Goal: Find specific page/section: Find specific page/section

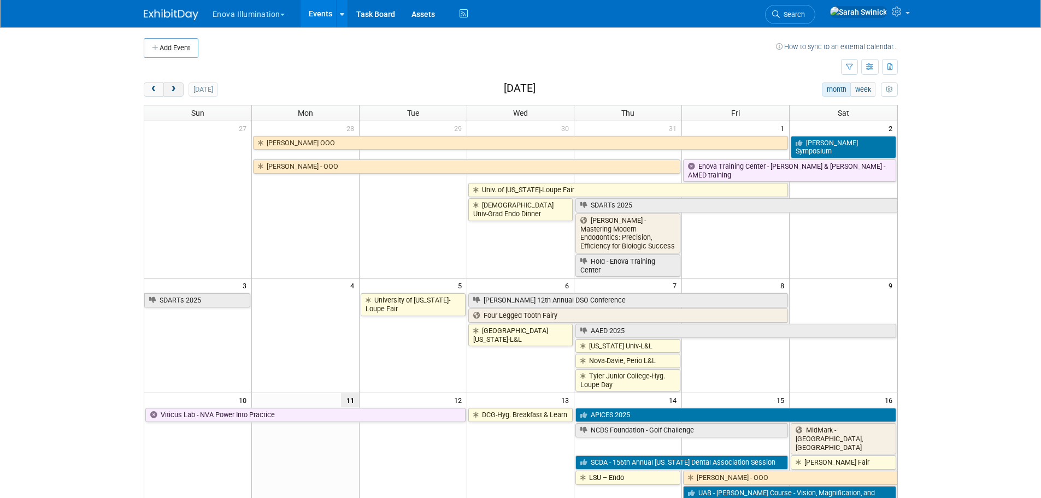
drag, startPoint x: 0, startPoint y: 0, endPoint x: 175, endPoint y: 91, distance: 197.7
click at [175, 91] on span "next" at bounding box center [173, 89] width 8 height 7
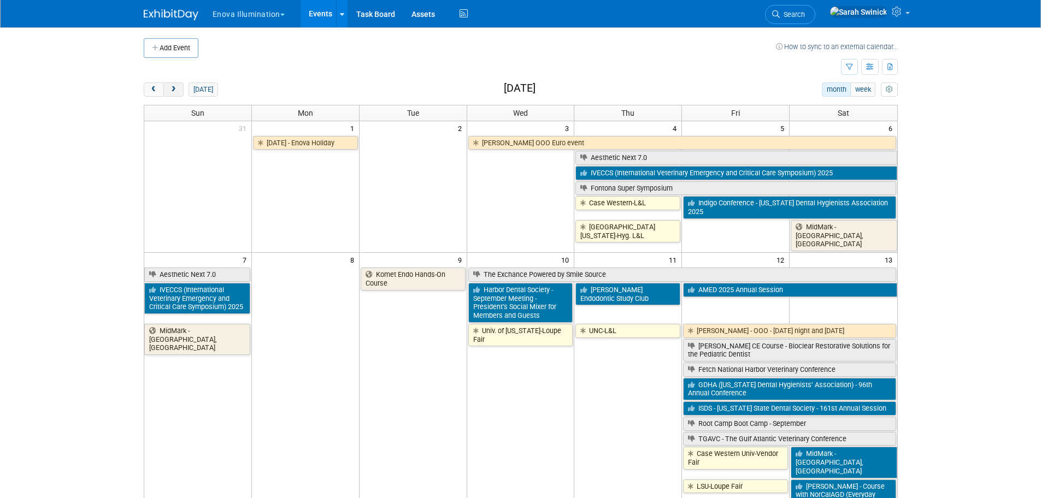
click at [175, 91] on span "next" at bounding box center [173, 89] width 8 height 7
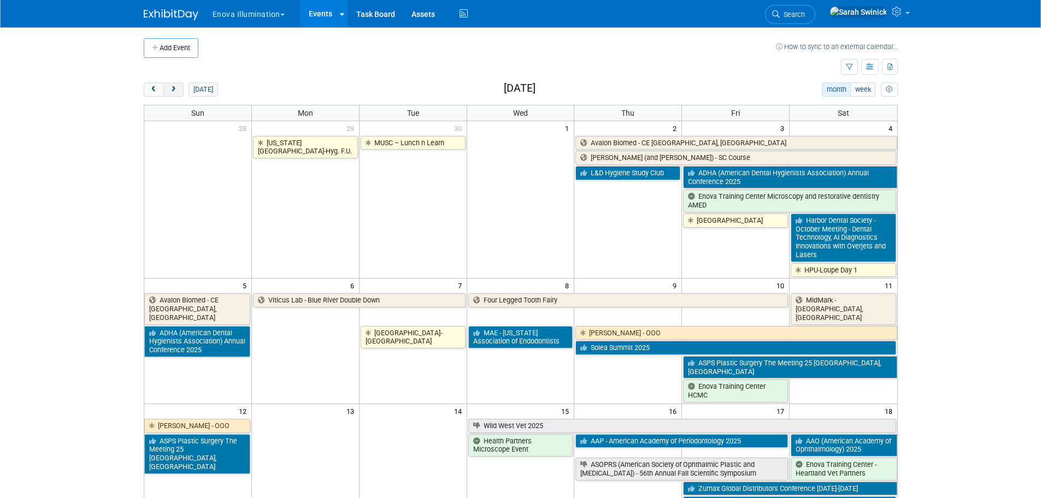
click at [178, 82] on button "next" at bounding box center [173, 89] width 20 height 14
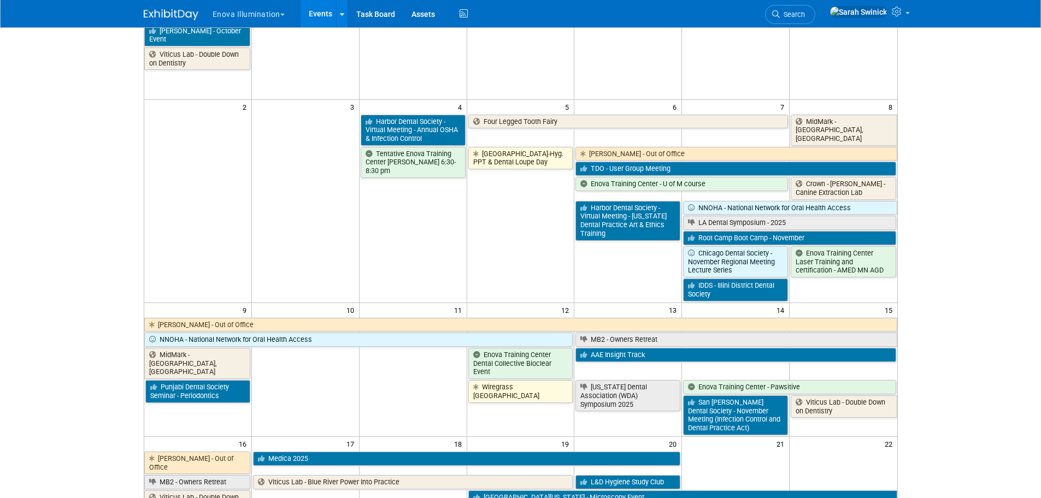
scroll to position [164, 0]
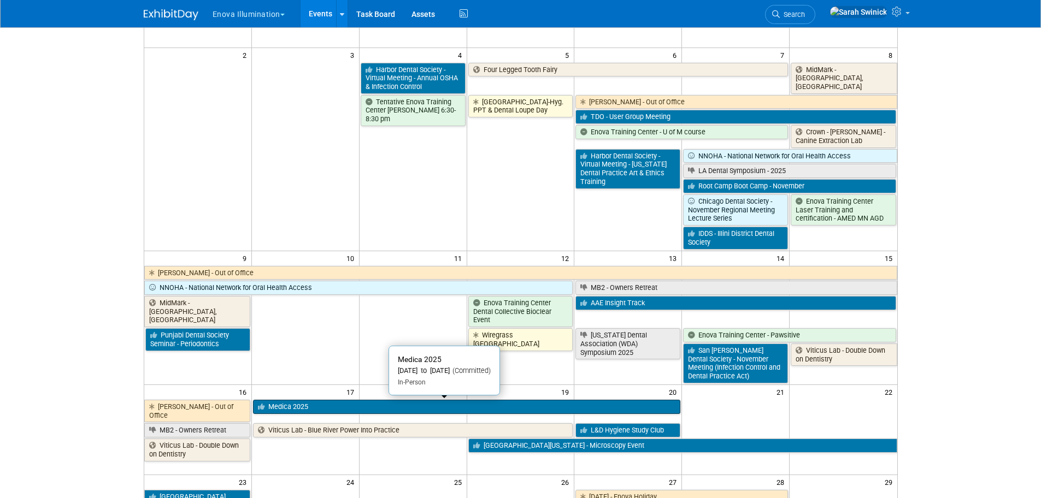
click at [318, 411] on link "Medica 2025" at bounding box center [466, 407] width 427 height 14
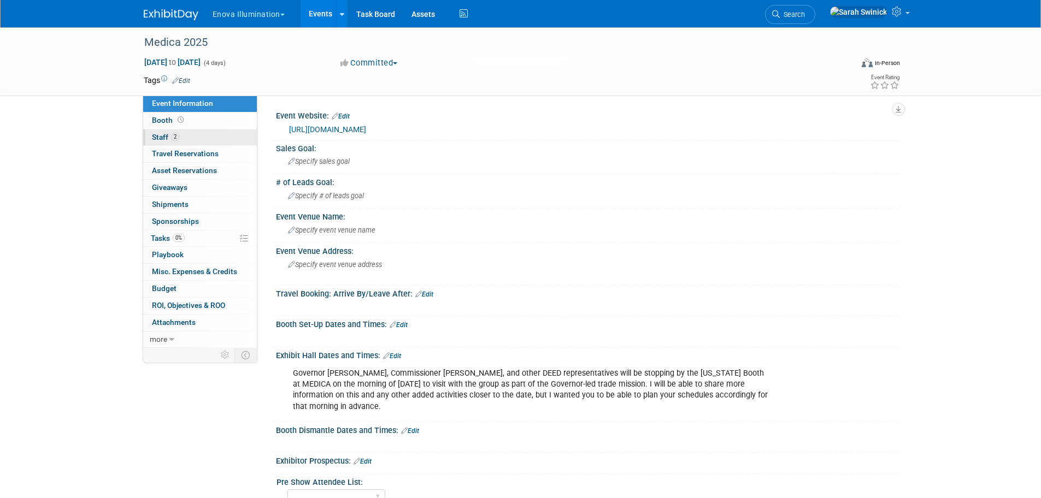
click at [158, 133] on span "Staff 2" at bounding box center [165, 137] width 27 height 9
